Goal: Task Accomplishment & Management: Manage account settings

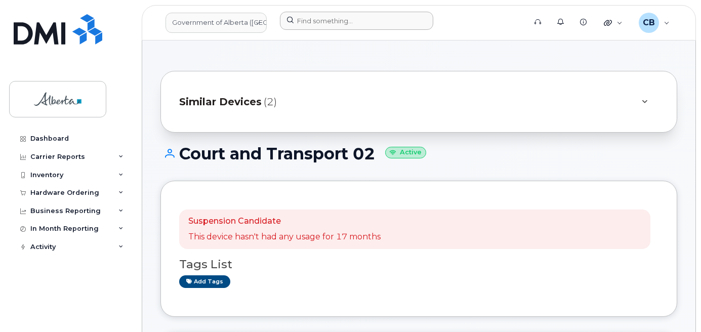
scroll to position [152, 0]
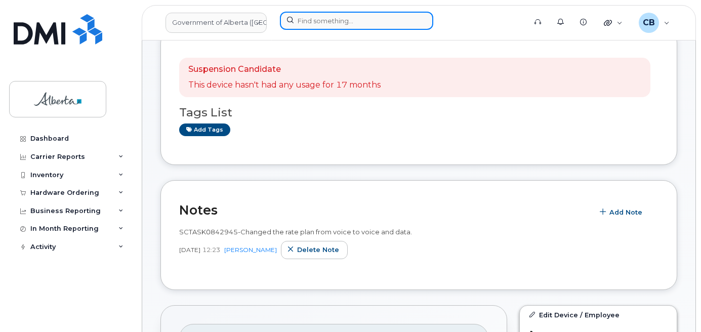
click at [323, 22] on input at bounding box center [356, 21] width 153 height 18
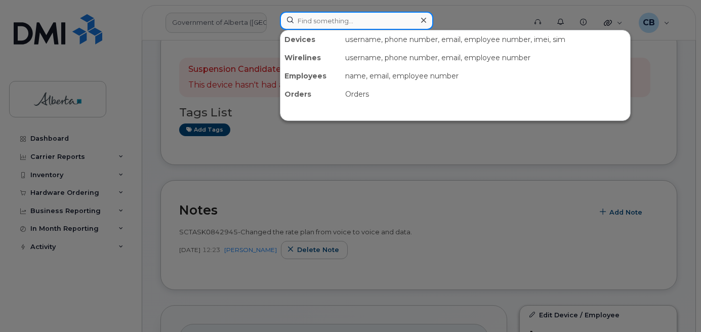
paste input "5873410579"
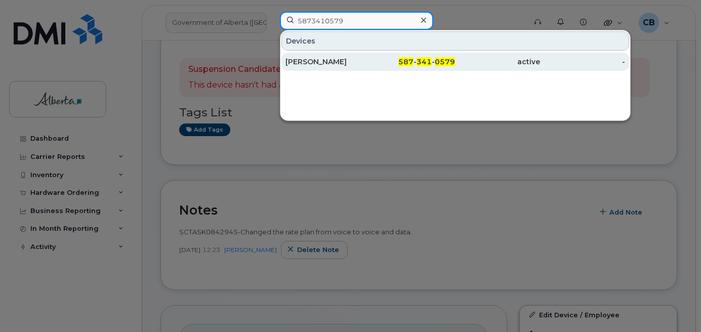
type input "5873410579"
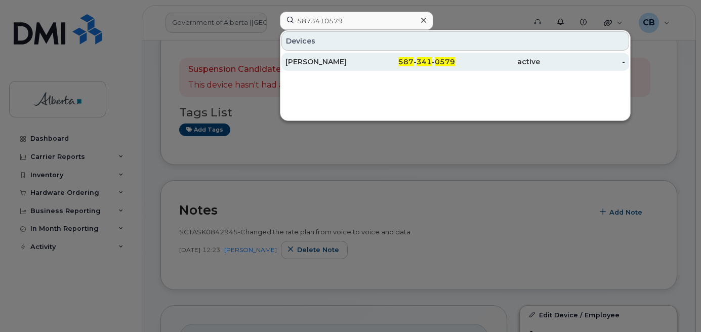
click at [316, 60] on div "[PERSON_NAME]" at bounding box center [327, 62] width 85 height 10
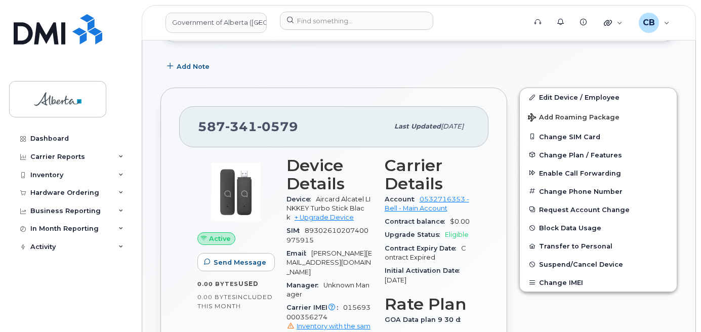
scroll to position [339, 0]
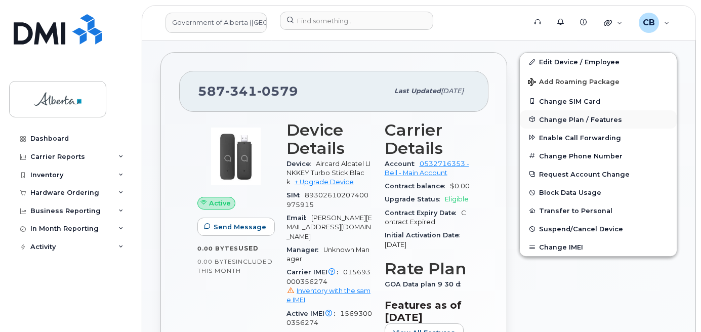
click at [568, 117] on span "Change Plan / Features" at bounding box center [580, 119] width 83 height 8
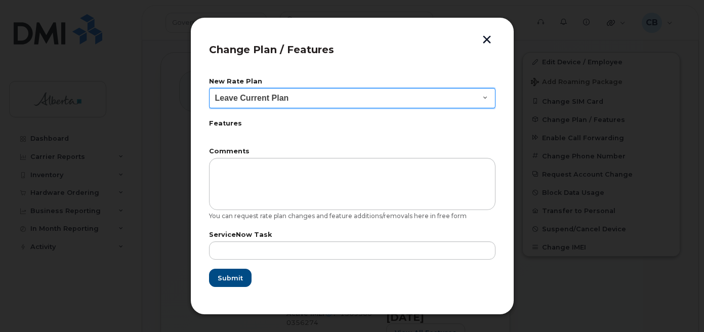
click at [484, 98] on select "Leave Current Plan GOA–Unlimited Data Plan 9" at bounding box center [352, 98] width 286 height 20
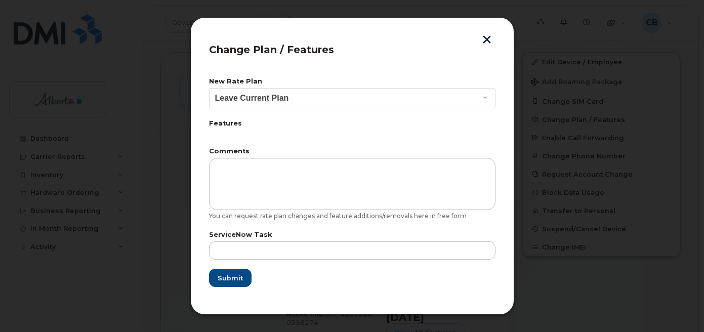
click at [483, 41] on button "button" at bounding box center [486, 40] width 15 height 11
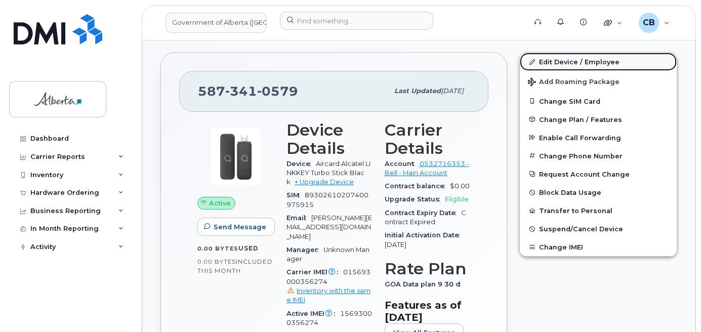
click at [555, 62] on link "Edit Device / Employee" at bounding box center [598, 62] width 157 height 18
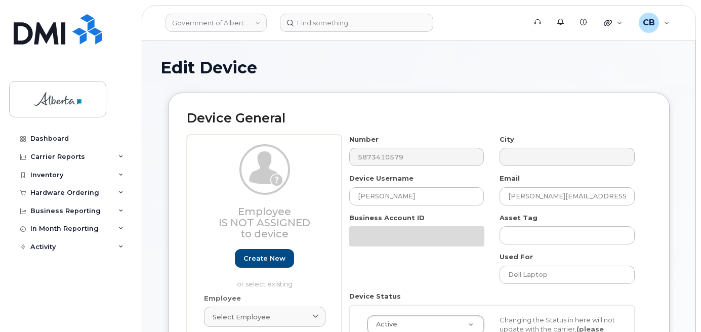
select select "4120337"
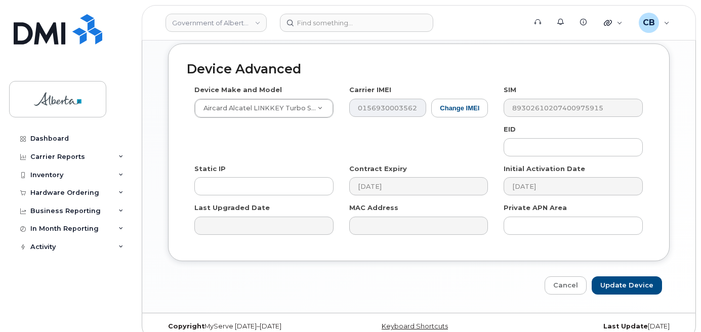
scroll to position [586, 0]
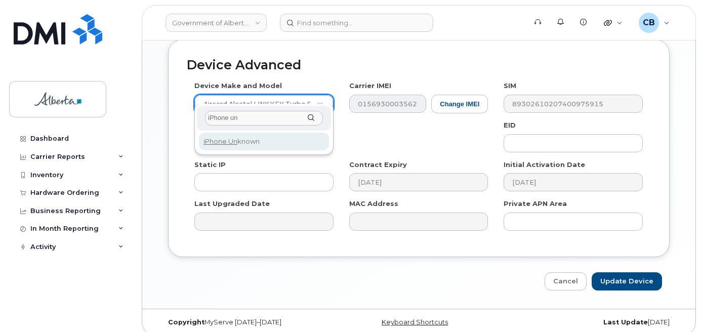
type input "iPhone un"
select select "185"
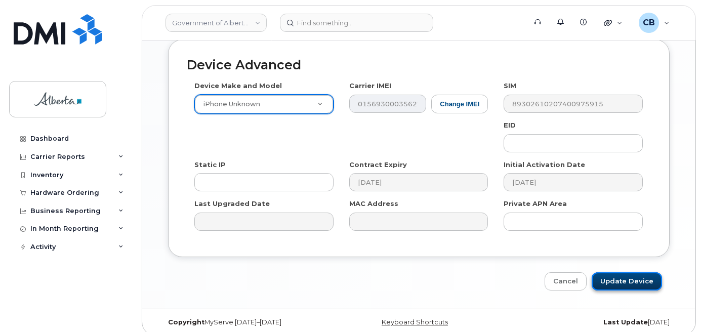
click at [624, 272] on input "Update Device" at bounding box center [626, 281] width 70 height 19
type input "Saving..."
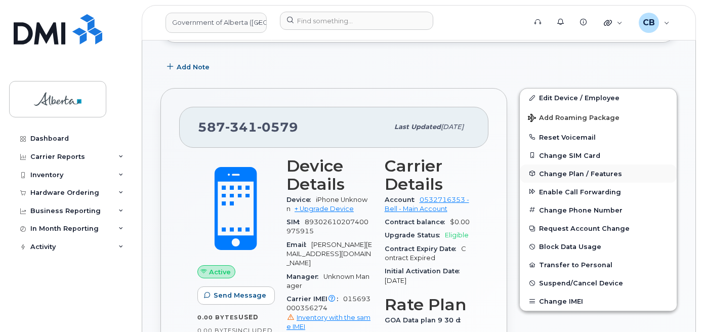
scroll to position [304, 0]
click at [566, 174] on span "Change Plan / Features" at bounding box center [580, 173] width 83 height 8
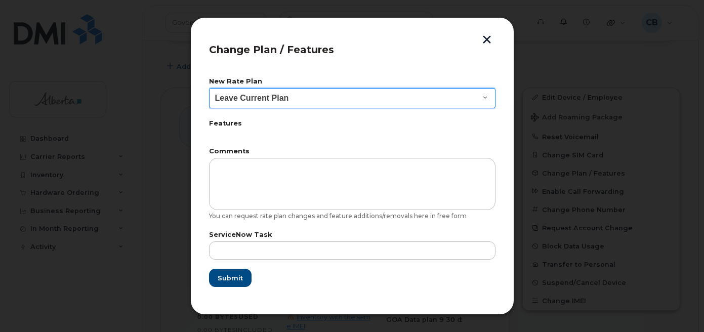
click at [487, 99] on select "Leave Current Plan GOA - Voice Plan 5 GOA Smartphone 14 30D GOA Unlimited Smart…" at bounding box center [352, 98] width 286 height 20
select select "2483362"
click at [209, 88] on select "Leave Current Plan GOA - Voice Plan 5 GOA Smartphone 14 30D GOA Unlimited Smart…" at bounding box center [352, 98] width 286 height 20
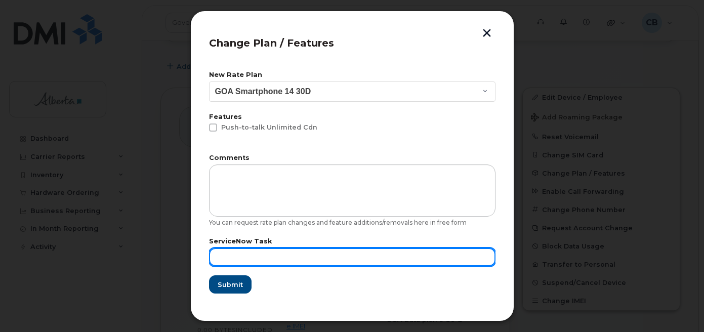
click at [234, 260] on input "text" at bounding box center [352, 257] width 286 height 18
click at [223, 258] on input "text" at bounding box center [352, 257] width 286 height 18
paste input "SCTASK0843548"
type input "SCTASK0843548"
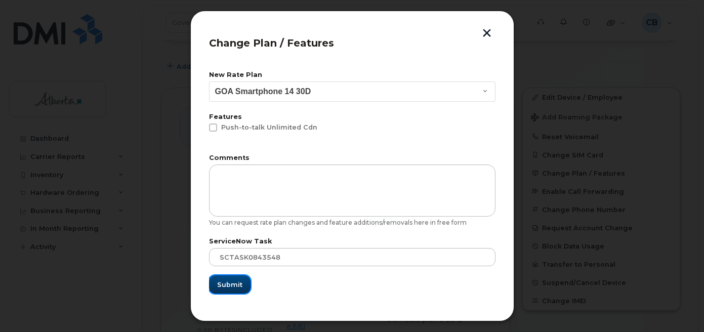
click at [225, 284] on span "Submit" at bounding box center [229, 285] width 25 height 10
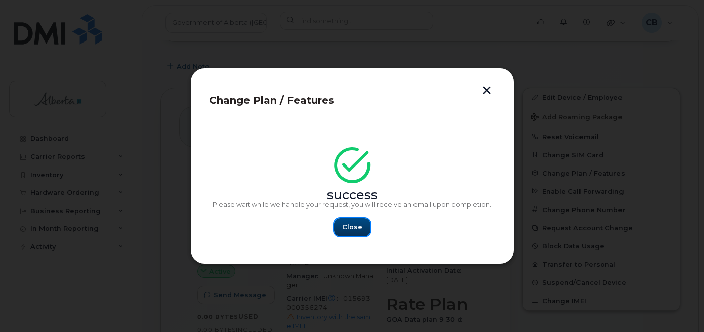
click at [350, 228] on span "Close" at bounding box center [352, 227] width 20 height 10
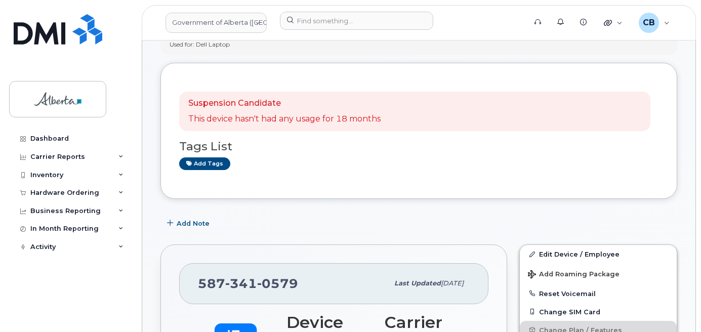
scroll to position [147, 0]
click at [182, 224] on span "Add Note" at bounding box center [193, 223] width 33 height 10
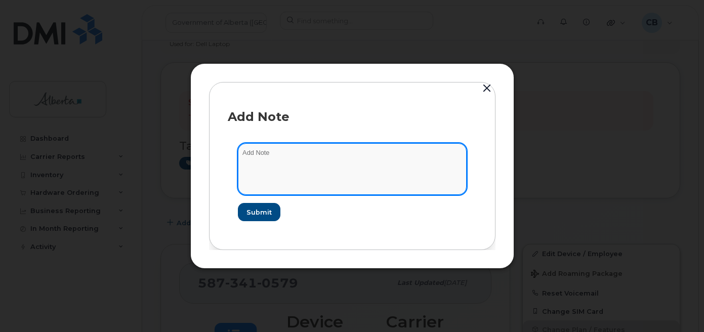
click at [258, 148] on textarea at bounding box center [352, 169] width 229 height 52
paste textarea "SCTASK0843548"
type textarea "SCTASK0843548-changed rate plan."
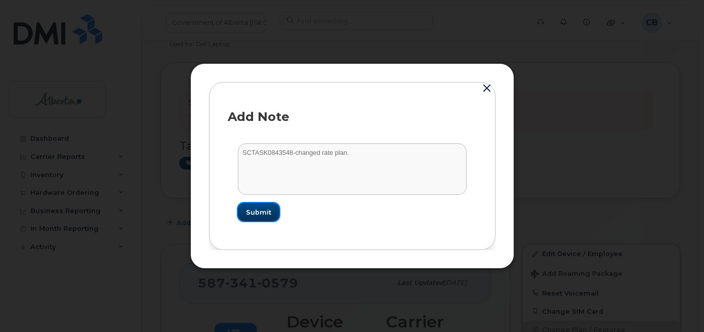
click at [266, 210] on span "Submit" at bounding box center [258, 212] width 25 height 10
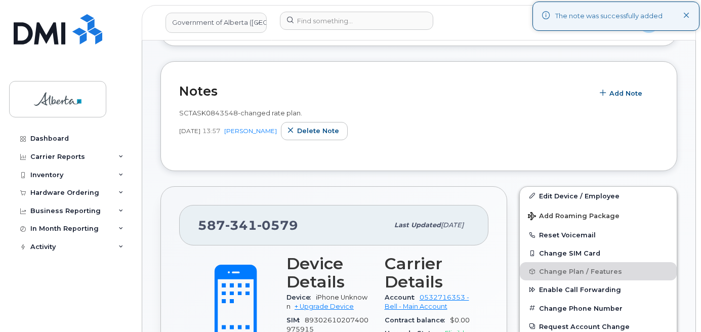
scroll to position [299, 0]
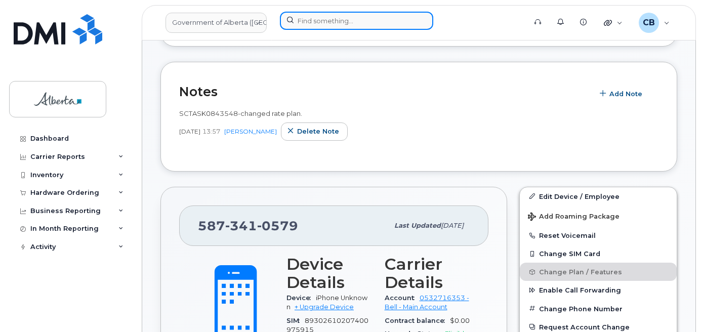
click at [310, 26] on input at bounding box center [356, 21] width 153 height 18
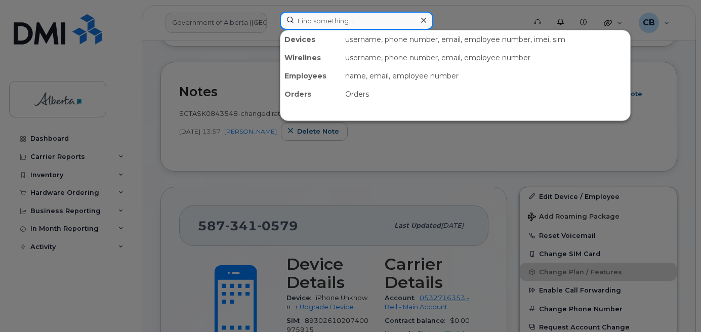
paste input "5873413963"
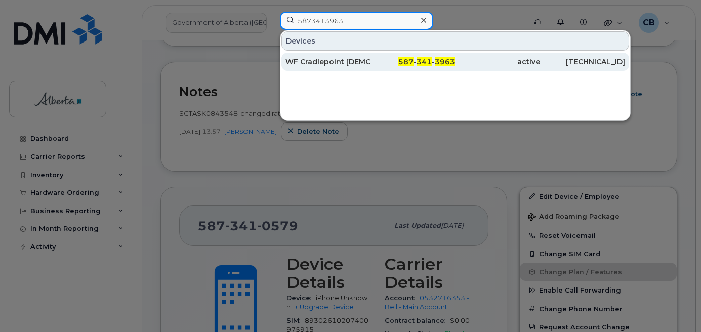
type input "5873413963"
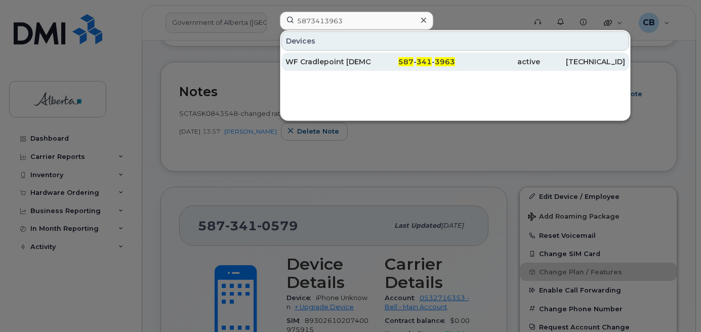
click at [319, 58] on div "WF Cradlepoint [DEMOGRAPHIC_DATA] 02" at bounding box center [327, 62] width 85 height 10
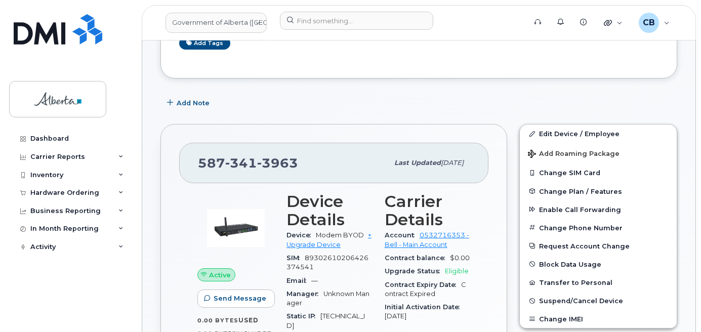
scroll to position [202, 0]
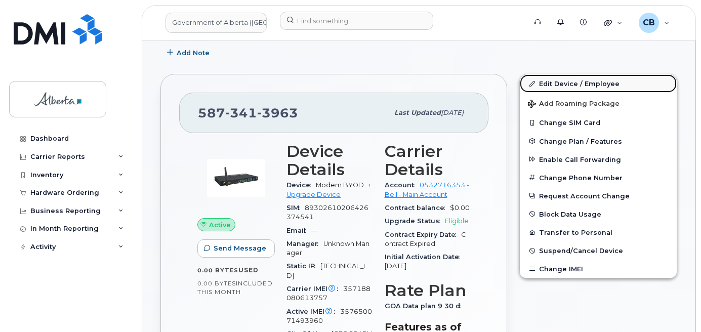
click at [567, 84] on link "Edit Device / Employee" at bounding box center [598, 83] width 157 height 18
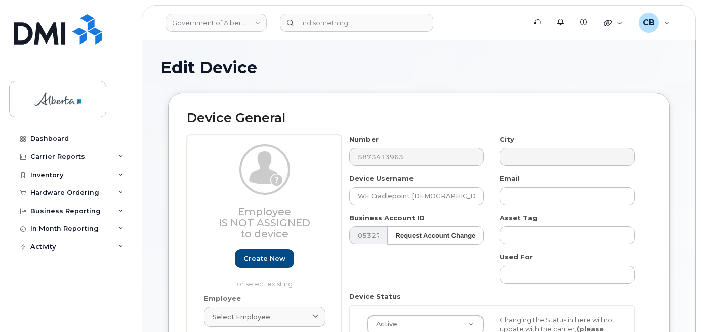
select select "4797726"
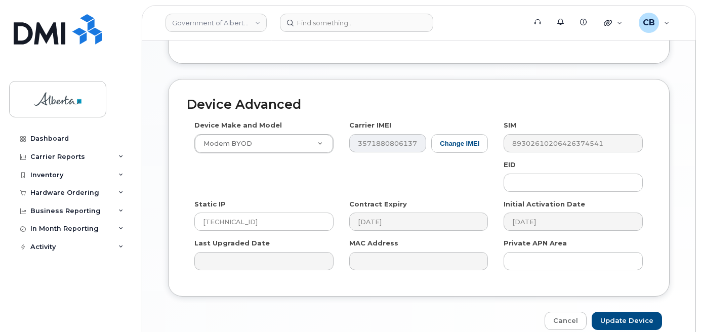
scroll to position [555, 0]
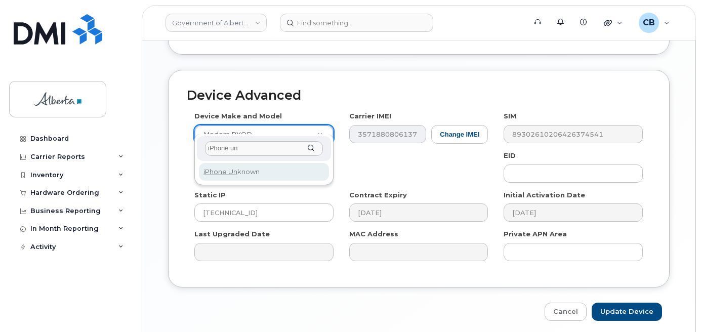
type input "iPhone un"
select select "185"
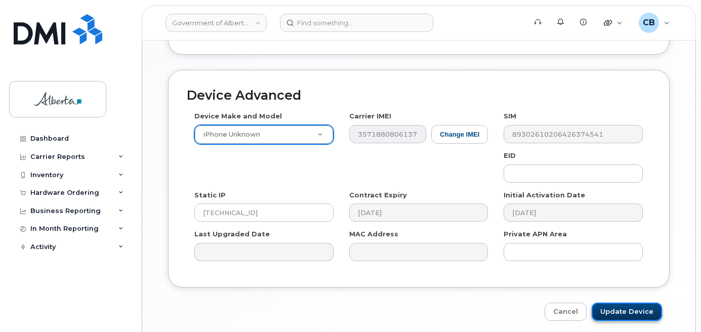
click at [626, 303] on input "Update Device" at bounding box center [626, 312] width 70 height 19
type input "Saving..."
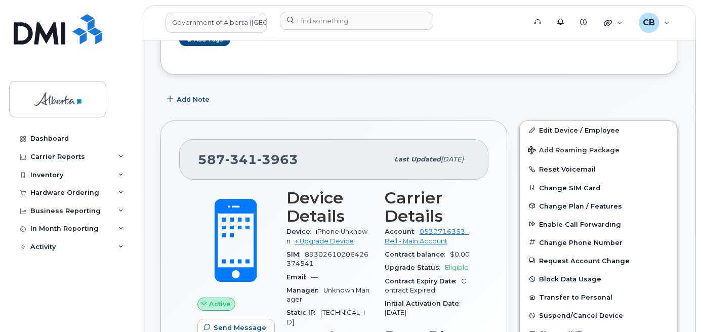
scroll to position [180, 0]
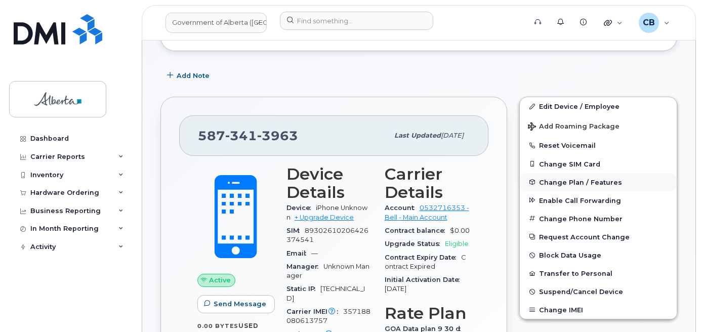
click at [572, 181] on span "Change Plan / Features" at bounding box center [580, 182] width 83 height 8
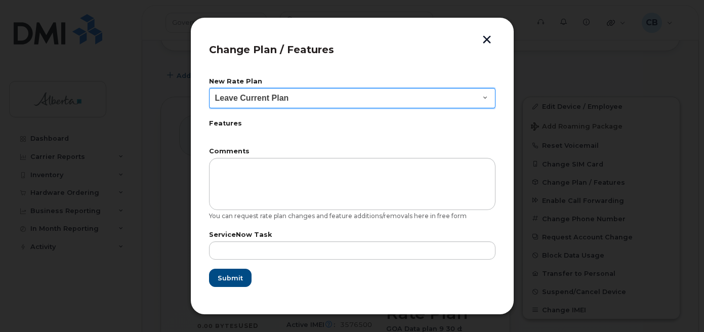
click at [485, 99] on select "Leave Current Plan GOA - Voice Plan 5 GOA Smartphone 14 30D GOA Unlimited Smart…" at bounding box center [352, 98] width 286 height 20
select select "2483362"
click at [209, 88] on select "Leave Current Plan GOA - Voice Plan 5 GOA Smartphone 14 30D GOA Unlimited Smart…" at bounding box center [352, 98] width 286 height 20
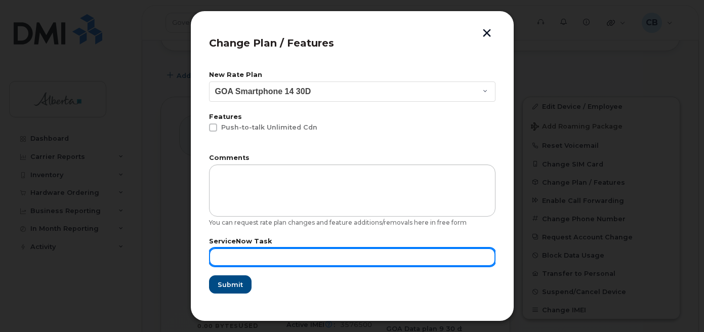
click at [266, 251] on input "text" at bounding box center [352, 257] width 286 height 18
paste input "SCTASK0843591"
type input "SCTASK0843591"
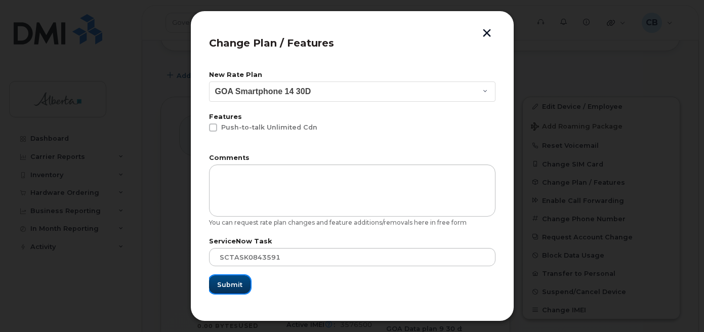
click at [230, 280] on span "Submit" at bounding box center [229, 285] width 25 height 10
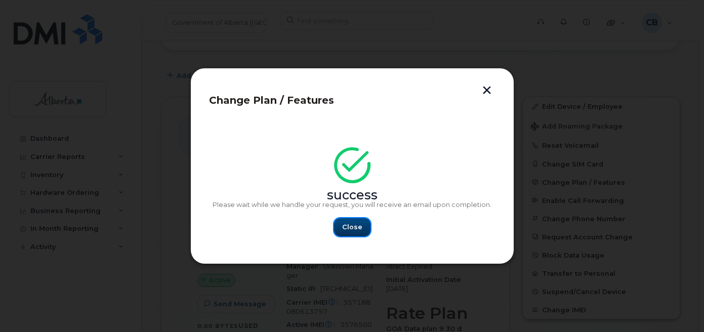
click at [345, 228] on span "Close" at bounding box center [352, 227] width 20 height 10
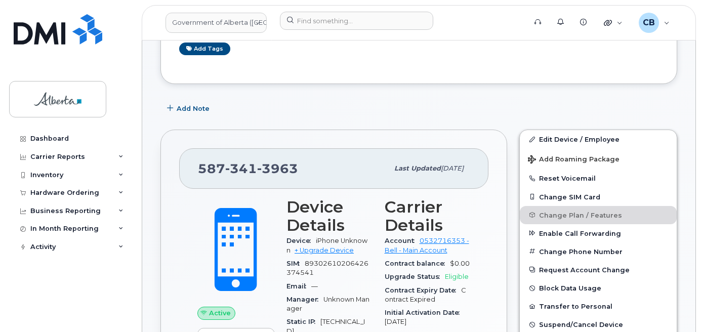
scroll to position [129, 0]
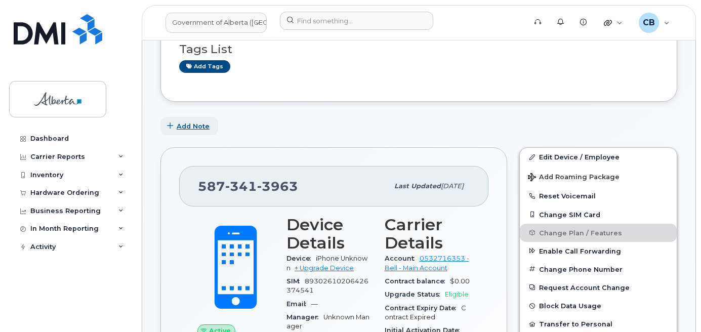
click at [187, 126] on span "Add Note" at bounding box center [193, 126] width 33 height 10
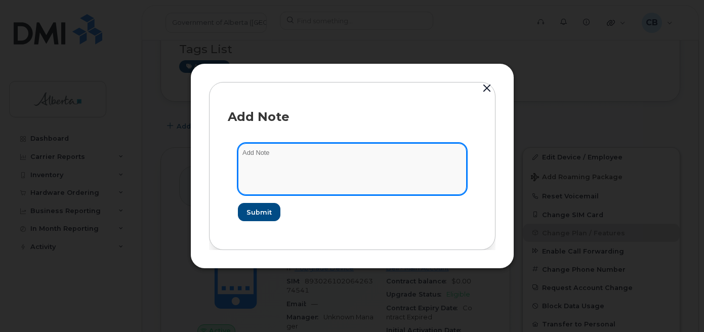
click at [251, 152] on textarea at bounding box center [352, 169] width 229 height 52
paste textarea "SCTASK0843591"
type textarea "SCTASK0843591-changed rate plan from data to voice and data."
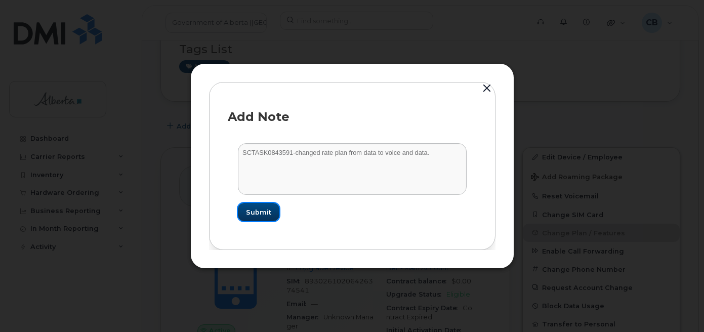
click at [248, 210] on span "Submit" at bounding box center [258, 212] width 25 height 10
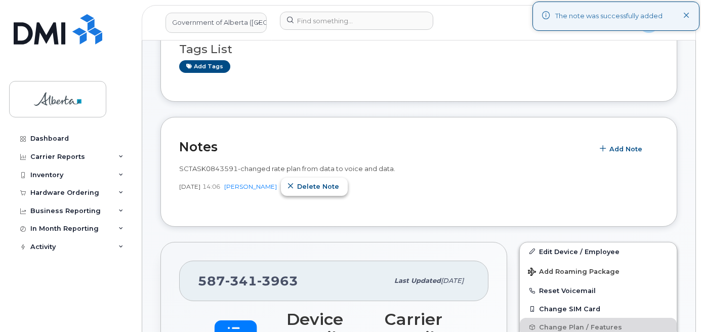
drag, startPoint x: 330, startPoint y: 181, endPoint x: 399, endPoint y: 31, distance: 165.0
click at [330, 182] on button "Delete note" at bounding box center [314, 187] width 67 height 18
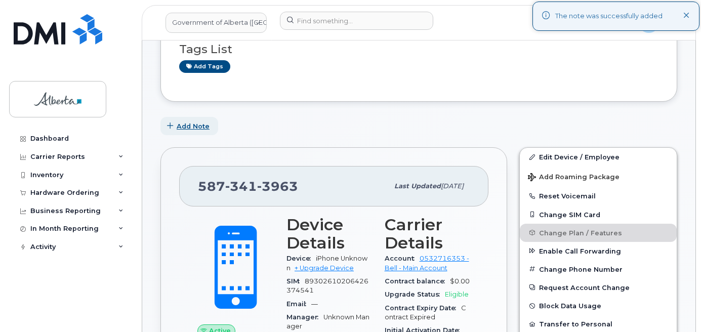
click at [185, 123] on span "Add Note" at bounding box center [193, 126] width 33 height 10
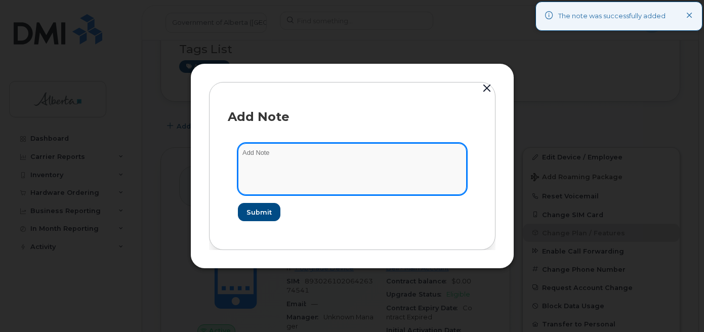
click at [250, 158] on textarea at bounding box center [352, 169] width 229 height 52
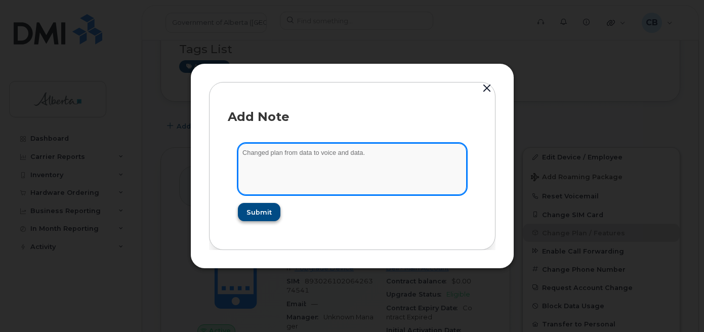
type textarea "Changed plan from data to voice and data."
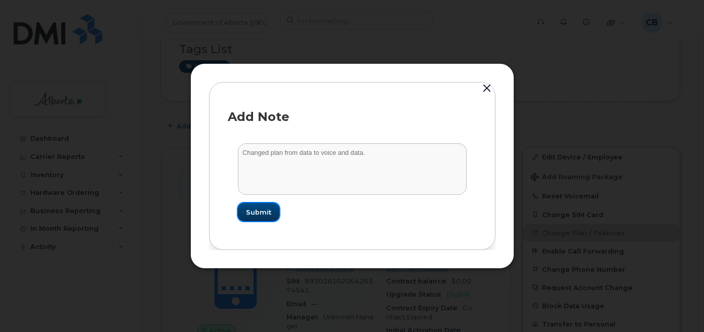
click at [255, 211] on span "Submit" at bounding box center [258, 212] width 25 height 10
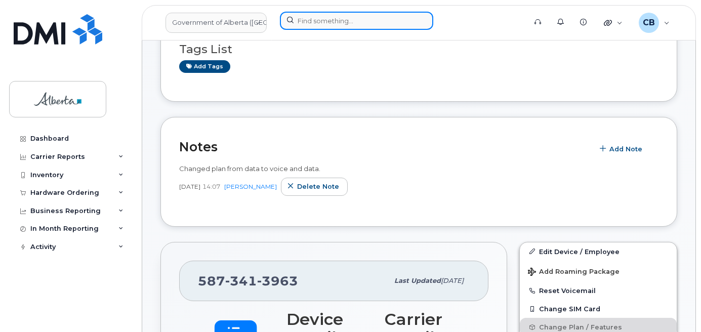
click at [340, 20] on input at bounding box center [356, 21] width 153 height 18
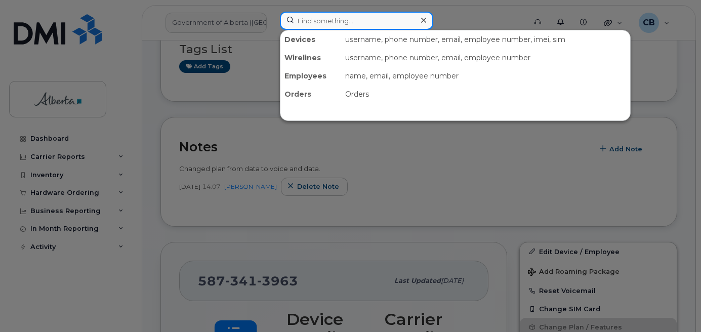
paste input "5873858607"
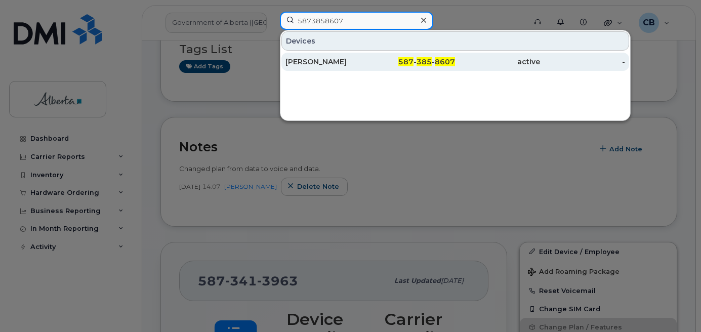
type input "5873858607"
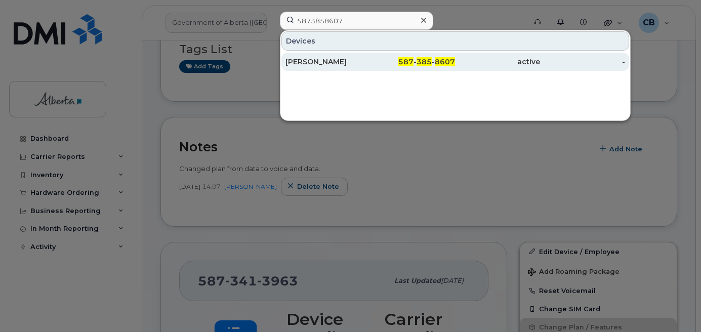
click at [317, 63] on div "Stan Bissell" at bounding box center [327, 62] width 85 height 10
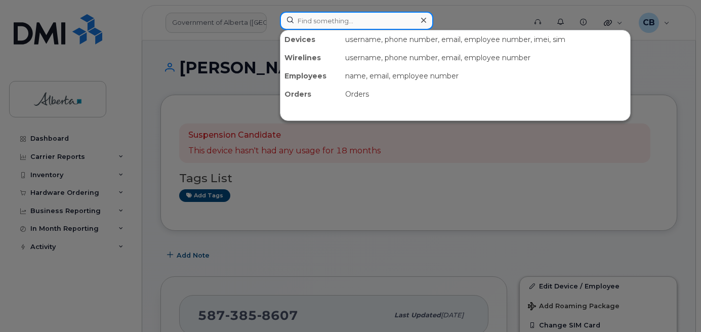
click at [324, 25] on input at bounding box center [356, 21] width 153 height 18
paste input "5873413963"
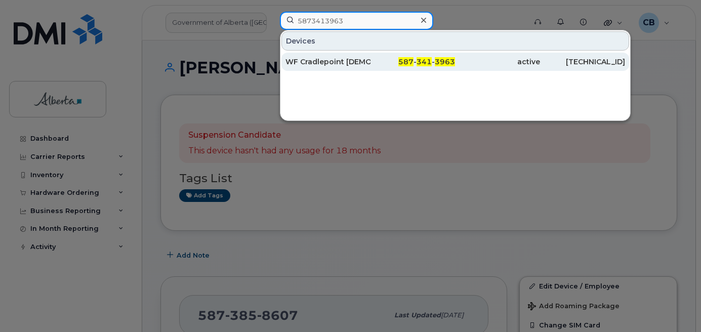
type input "5873413963"
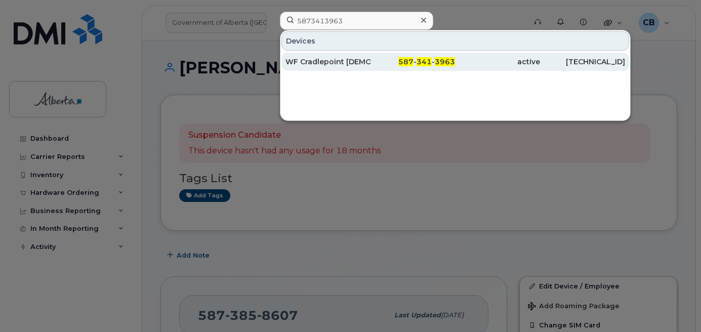
click at [338, 57] on div "WF Cradlepoint Floater 02" at bounding box center [327, 62] width 85 height 18
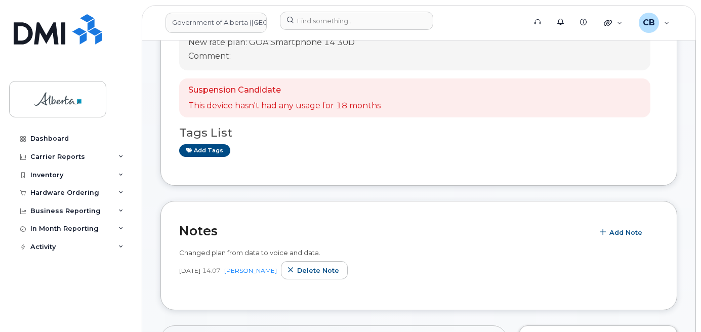
scroll to position [76, 0]
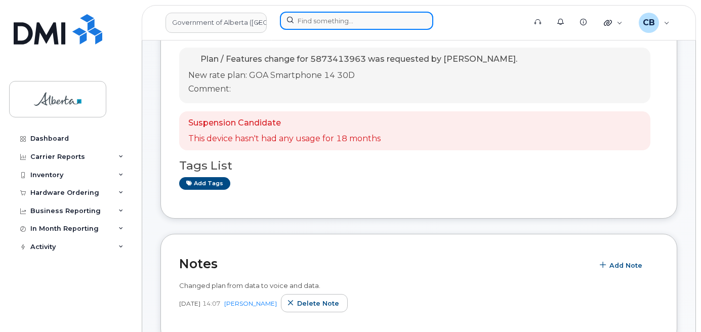
click at [312, 18] on input at bounding box center [356, 21] width 153 height 18
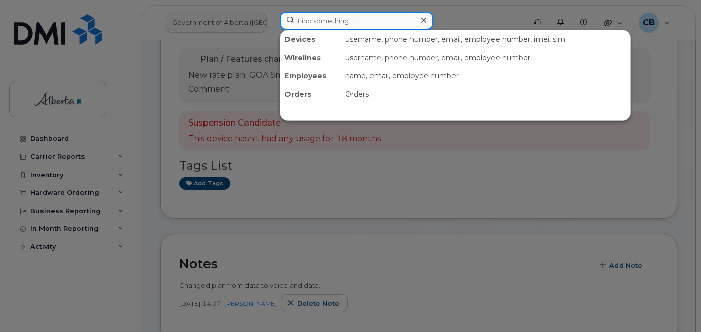
paste input "5875327523"
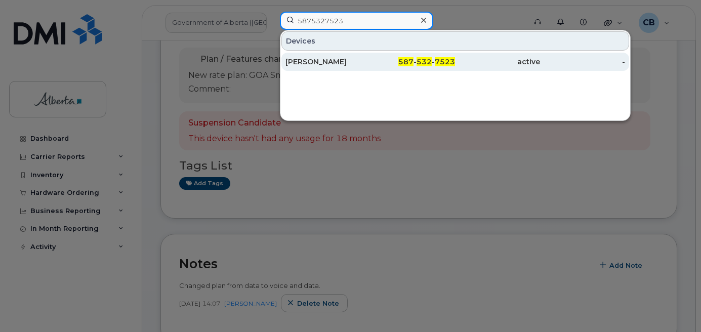
type input "5875327523"
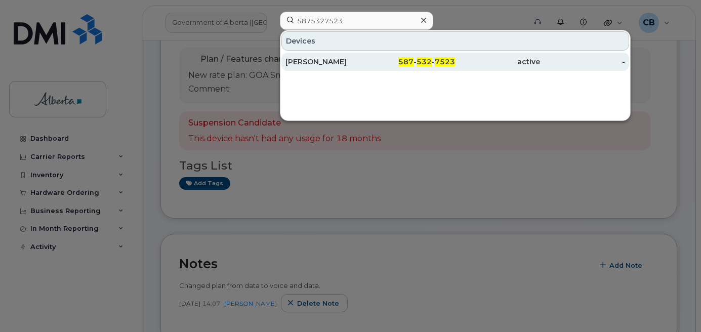
click at [321, 57] on div "[PERSON_NAME]" at bounding box center [327, 62] width 85 height 18
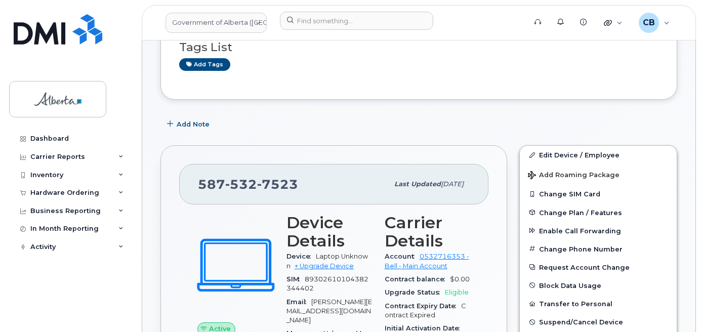
scroll to position [202, 0]
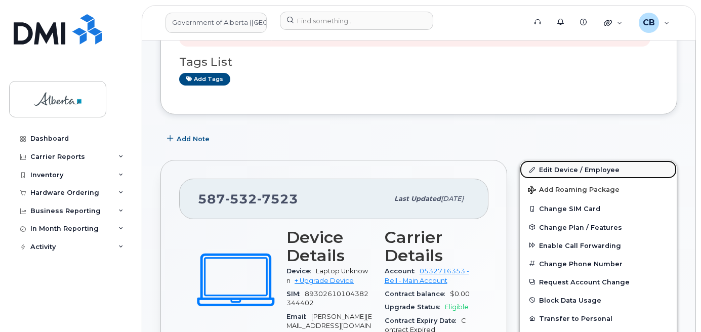
click at [570, 168] on link "Edit Device / Employee" at bounding box center [598, 169] width 157 height 18
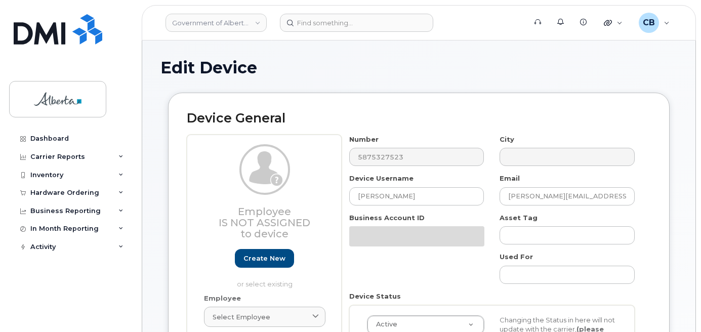
select select "4797682"
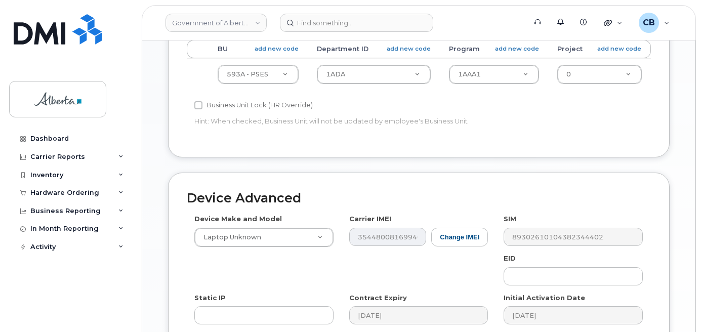
scroll to position [455, 0]
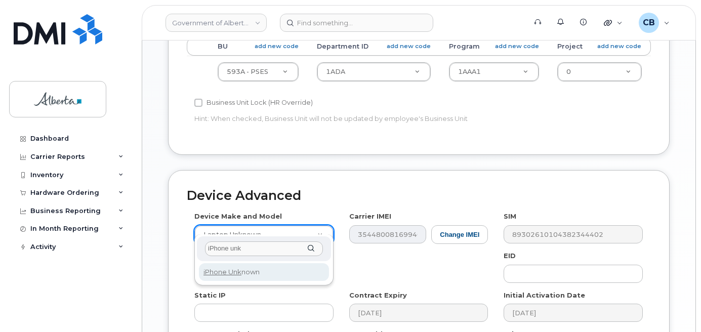
type input "iPhone unk"
select select "185"
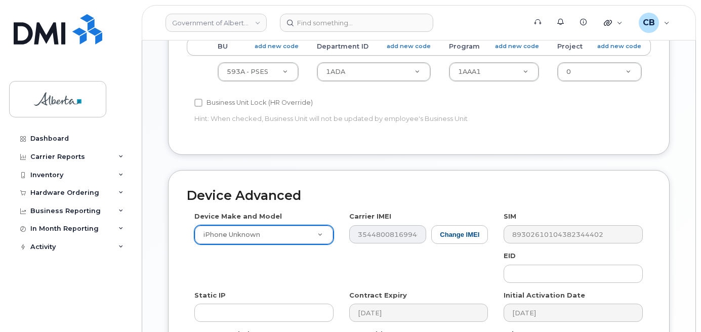
scroll to position [586, 0]
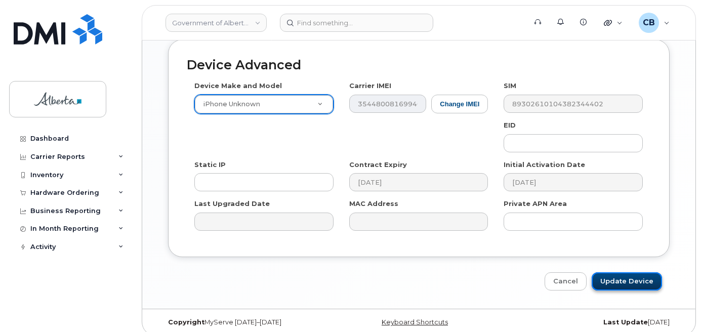
click at [625, 275] on input "Update Device" at bounding box center [626, 281] width 70 height 19
type input "Saving..."
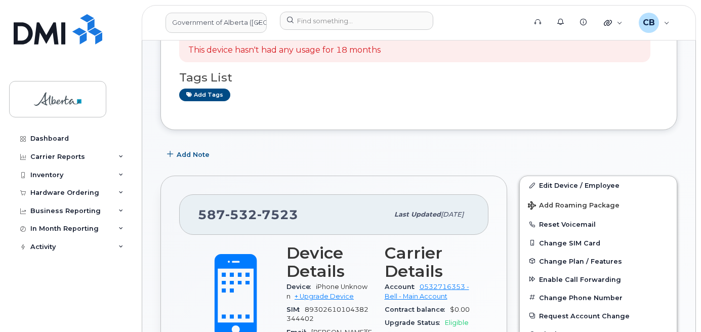
scroll to position [202, 0]
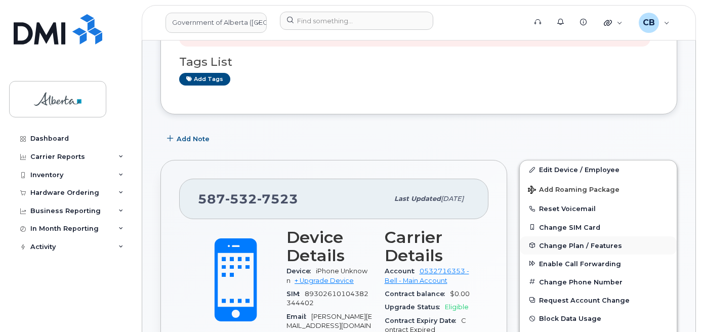
click at [569, 245] on span "Change Plan / Features" at bounding box center [580, 245] width 83 height 8
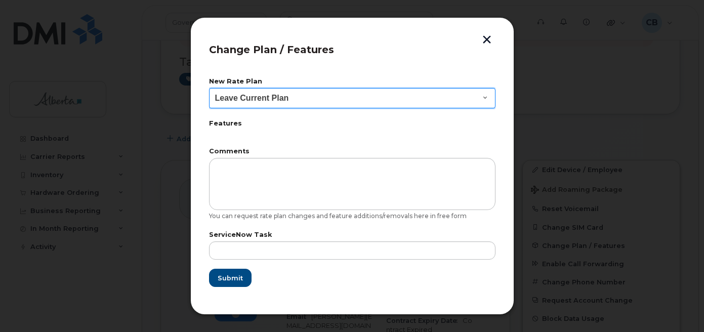
click at [489, 99] on select "Leave Current Plan GOA - Voice Plan 5 GOA Smartphone 14 30D GOA Unlimited Smart…" at bounding box center [352, 98] width 286 height 20
select select "2483362"
click at [209, 88] on select "Leave Current Plan GOA - Voice Plan 5 GOA Smartphone 14 30D GOA Unlimited Smart…" at bounding box center [352, 98] width 286 height 20
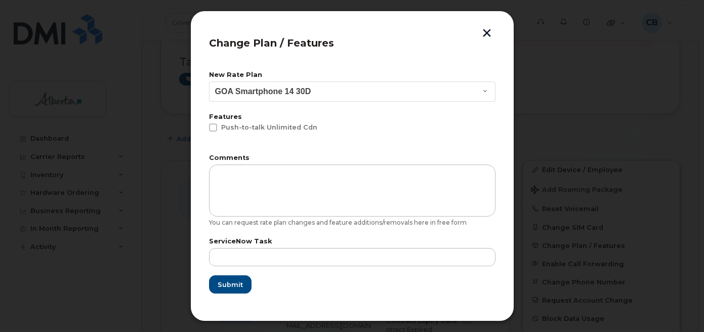
click at [241, 267] on form "New Rate Plan Leave Current Plan GOA - Voice Plan 5 GOA Smartphone 14 30D GOA U…" at bounding box center [352, 183] width 286 height 222
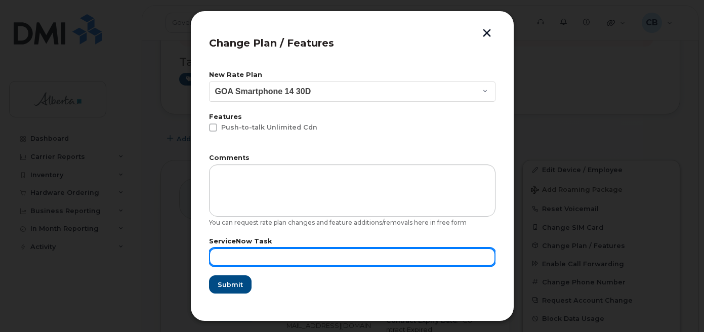
click at [240, 258] on input "text" at bounding box center [352, 257] width 286 height 18
paste input "SCTASK0843485"
type input "SCTASK0843485"
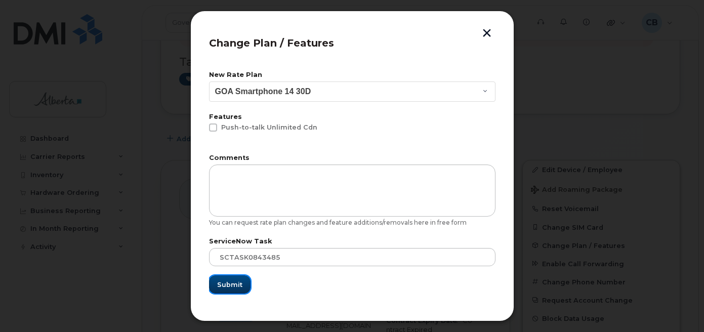
click at [234, 279] on button "Submit" at bounding box center [229, 284] width 41 height 18
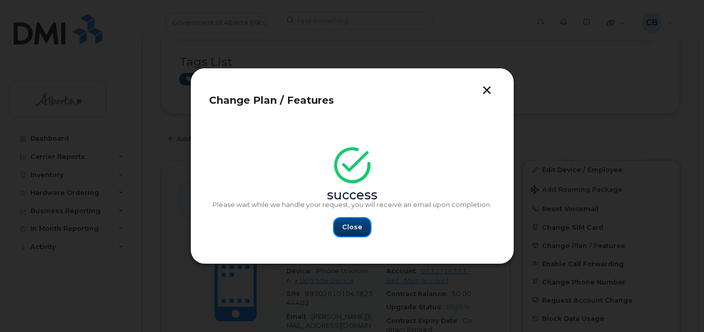
click at [346, 226] on span "Close" at bounding box center [352, 227] width 20 height 10
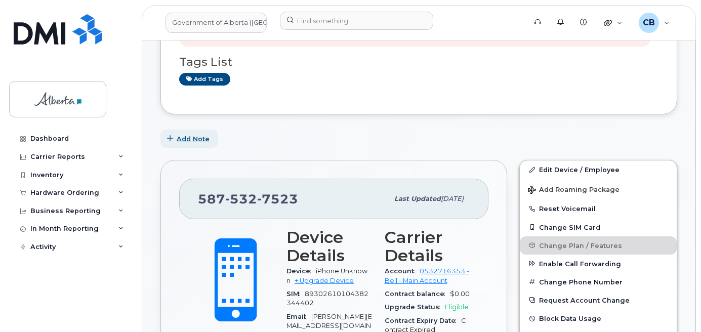
click at [178, 140] on span "Add Note" at bounding box center [193, 139] width 33 height 10
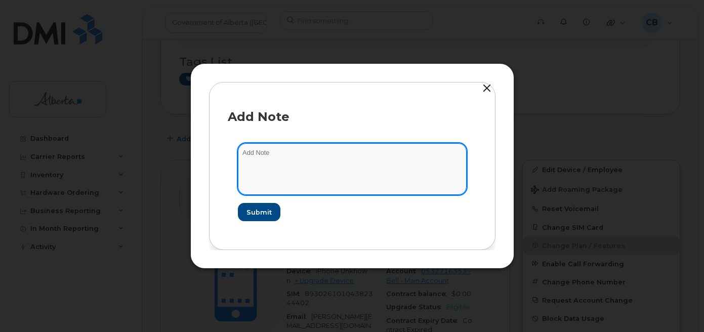
click at [247, 152] on textarea at bounding box center [352, 169] width 229 height 52
paste textarea "SCTASK0843485"
type textarea "SCTASK0843485-changed the rate plan from data to voice and data."
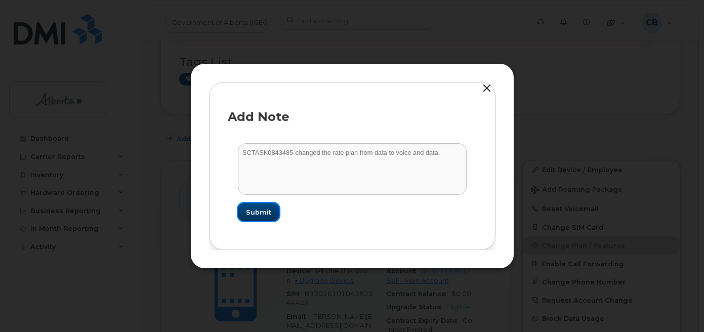
click at [270, 217] on span "Submit" at bounding box center [258, 212] width 25 height 10
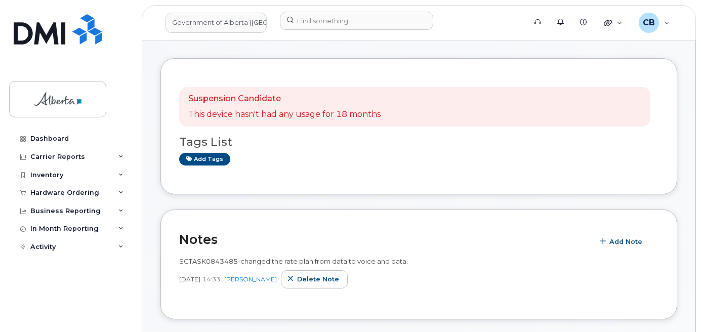
scroll to position [81, 0]
